Goal: Information Seeking & Learning: Find contact information

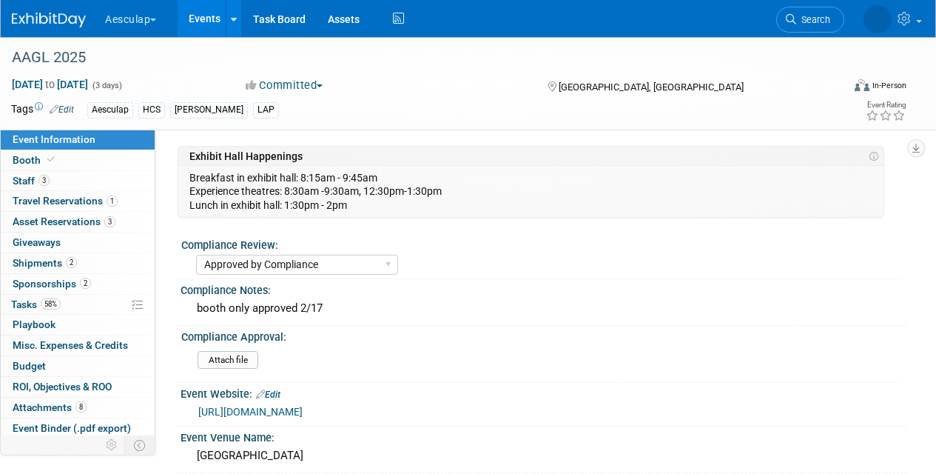
select select "Approved by Compliance"
select select "HCS"
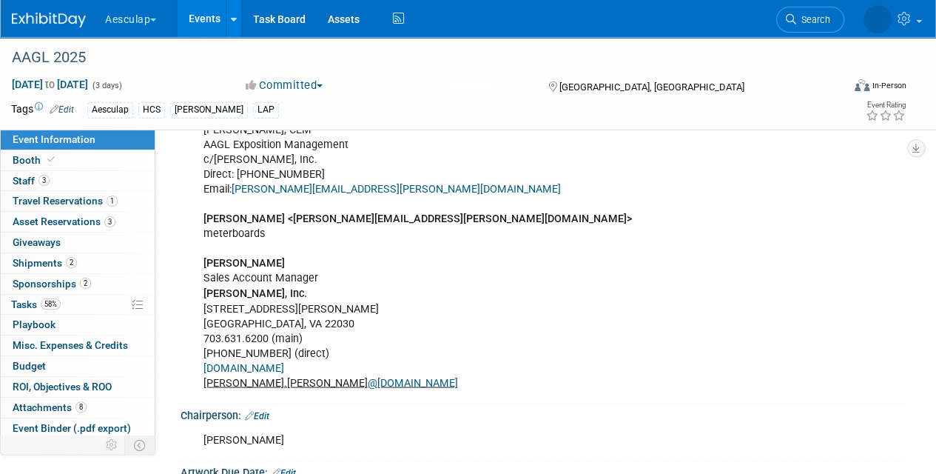
scroll to position [879, 0]
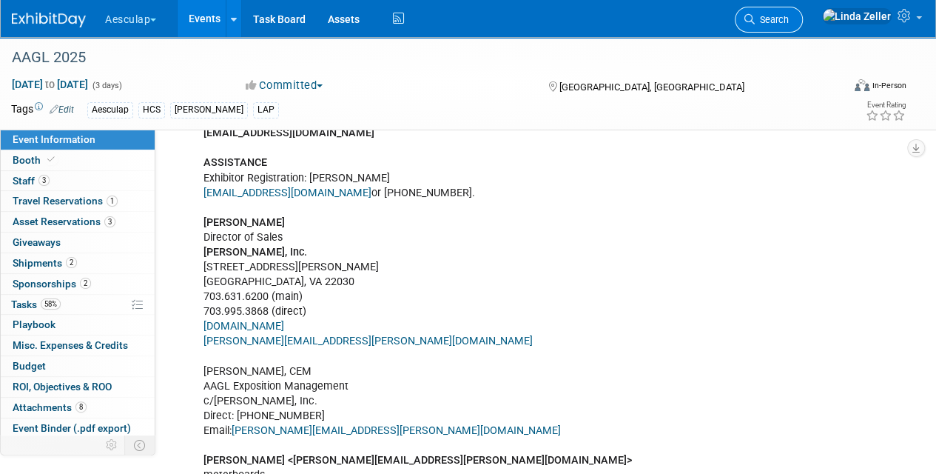
click at [789, 20] on span "Search" at bounding box center [772, 19] width 34 height 11
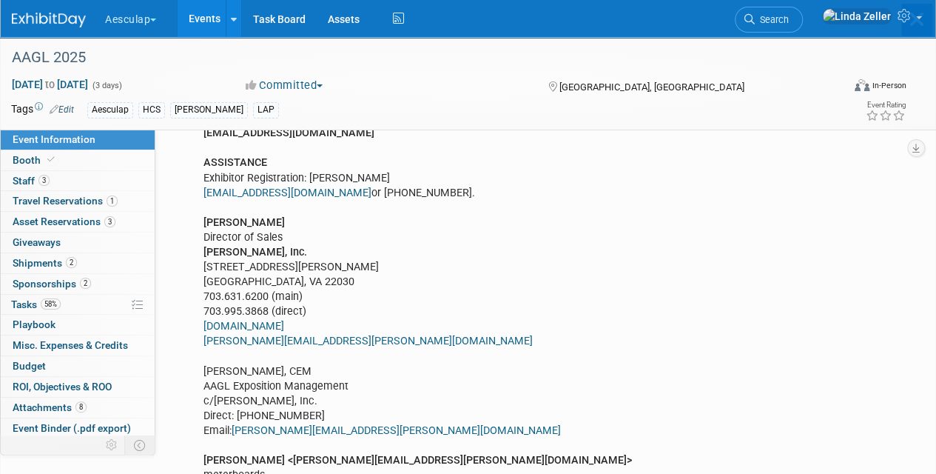
scroll to position [0, 0]
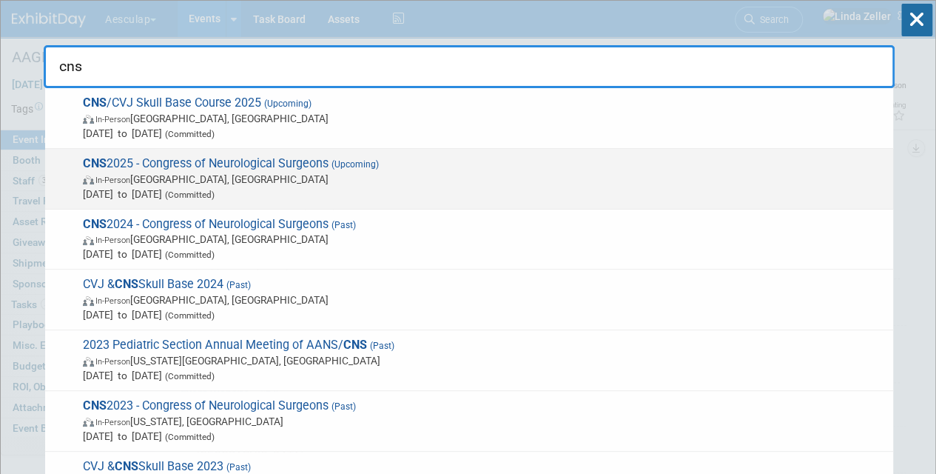
type input "cns"
click at [214, 166] on span "CNS 2025 - Congress of Neurological Surgeons (Upcoming) In-Person [GEOGRAPHIC_D…" at bounding box center [481, 178] width 807 height 45
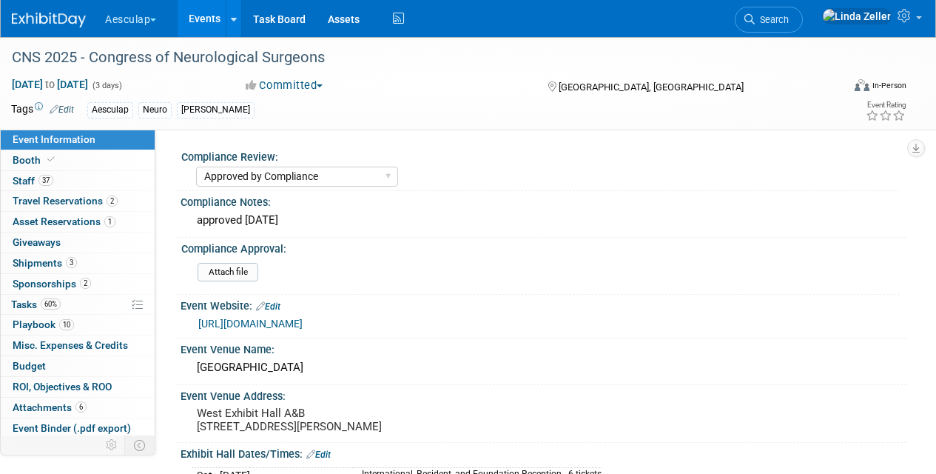
select select "Approved by Compliance"
select select "Neuro"
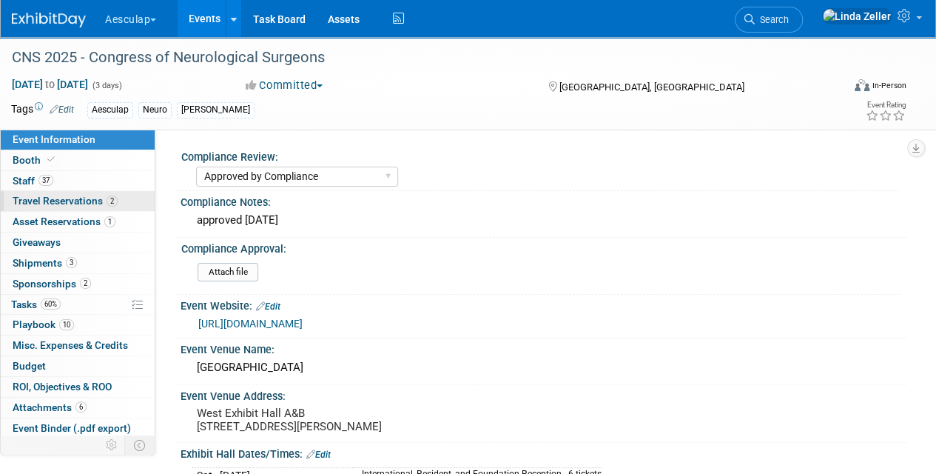
click at [31, 198] on span "Travel Reservations 2" at bounding box center [65, 201] width 105 height 12
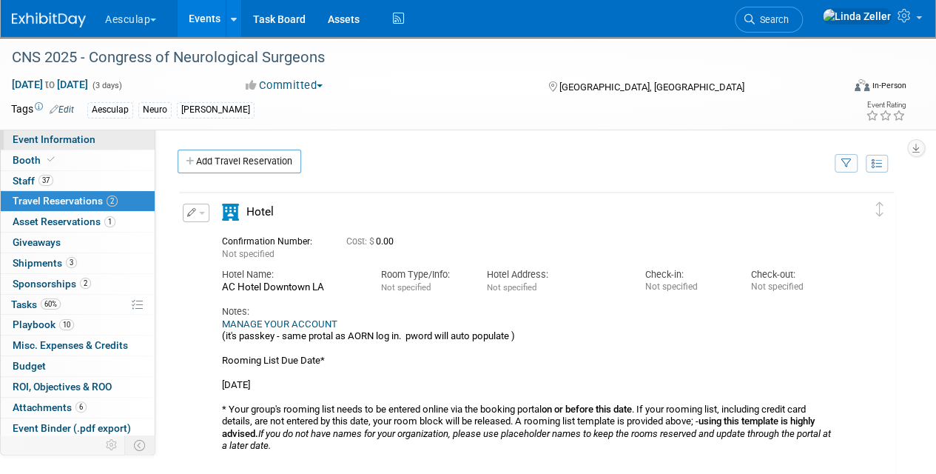
click at [54, 133] on span "Event Information" at bounding box center [54, 139] width 83 height 12
select select "Approved by Compliance"
select select "Neuro"
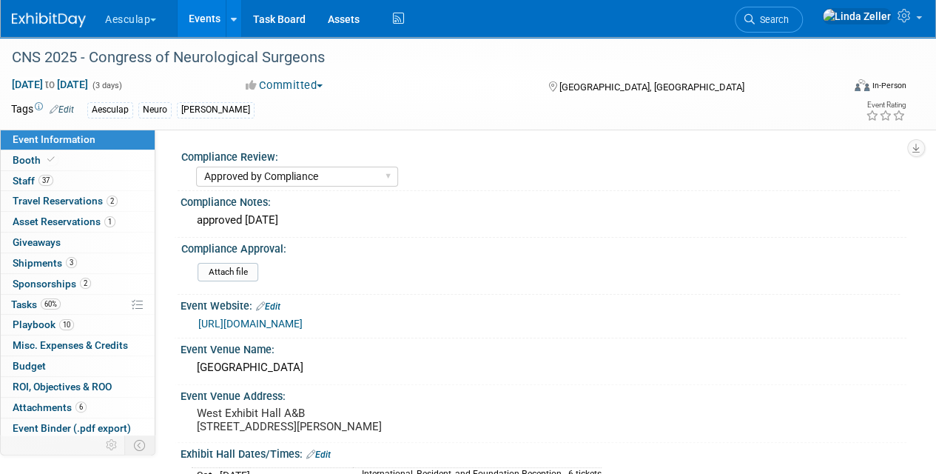
click at [245, 317] on link "[URL][DOMAIN_NAME]" at bounding box center [250, 323] width 104 height 12
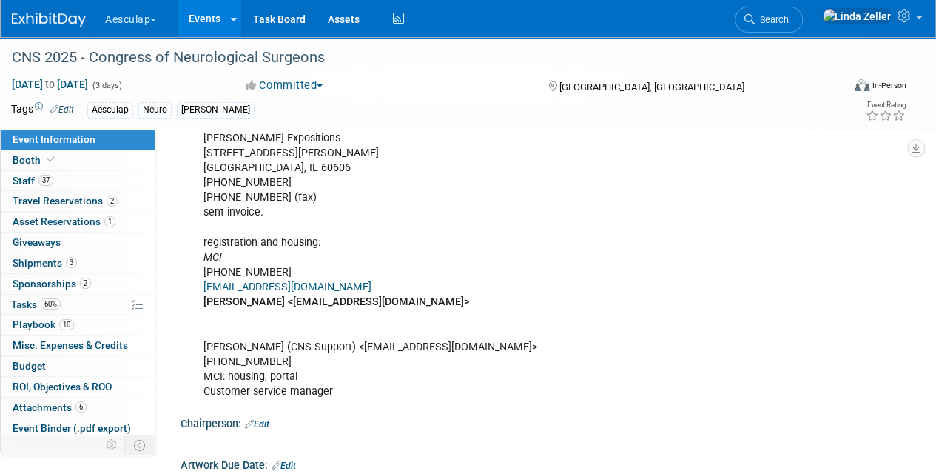
scroll to position [1184, 0]
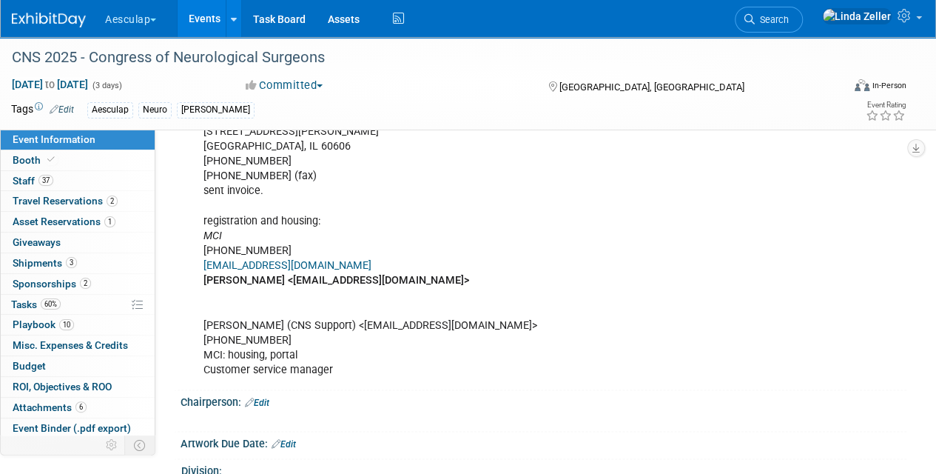
click at [422, 283] on div "from 2024: Exhibits: [PERSON_NAME] Email: [EMAIL_ADDRESS][DOMAIN_NAME] Phone: […" at bounding box center [478, 57] width 570 height 653
drag, startPoint x: 408, startPoint y: 286, endPoint x: 202, endPoint y: 283, distance: 205.7
click at [202, 283] on div "from 2024: Exhibits: [PERSON_NAME] Email: [EMAIL_ADDRESS][DOMAIN_NAME] Phone: […" at bounding box center [478, 57] width 570 height 653
